Goal: Find specific page/section: Find specific page/section

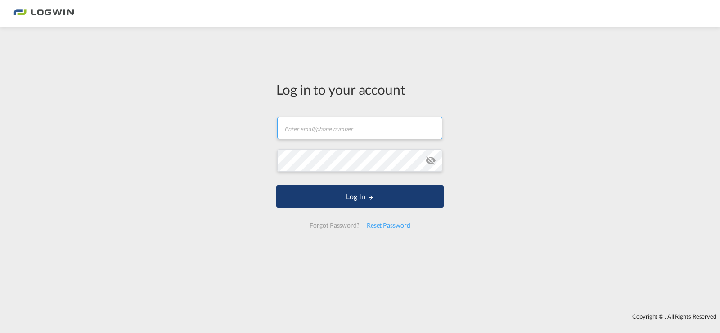
type input "[PERSON_NAME][EMAIL_ADDRESS][PERSON_NAME][DOMAIN_NAME]"
click at [384, 197] on button "Log In" at bounding box center [359, 196] width 167 height 23
